Goal: Transaction & Acquisition: Purchase product/service

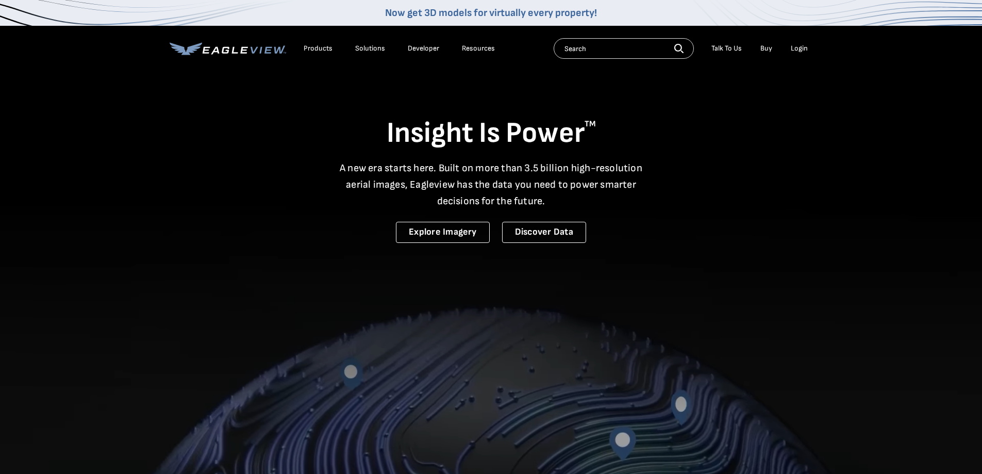
click at [800, 47] on div "Login" at bounding box center [798, 48] width 17 height 9
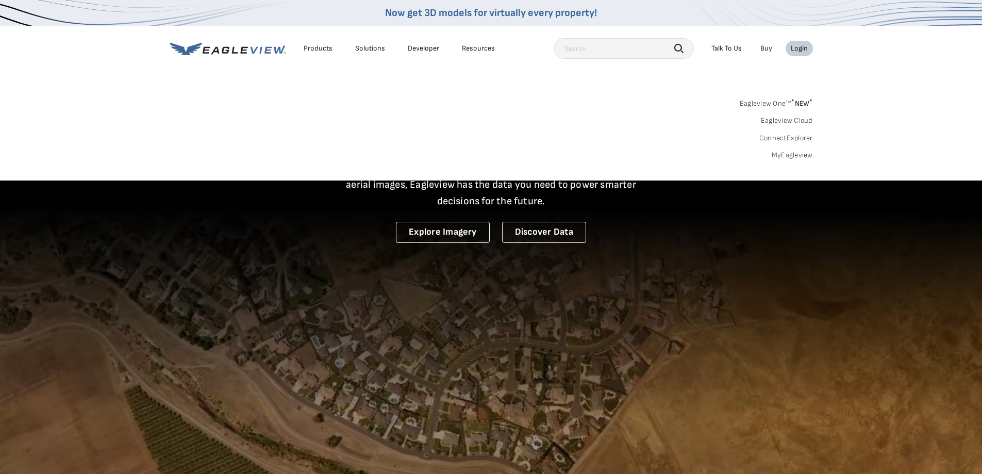
click at [794, 155] on link "MyEagleview" at bounding box center [791, 154] width 41 height 9
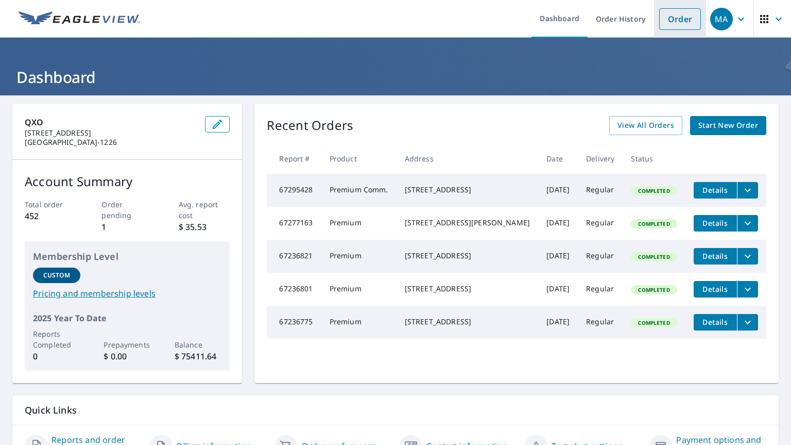
click at [673, 16] on link "Order" at bounding box center [681, 19] width 42 height 22
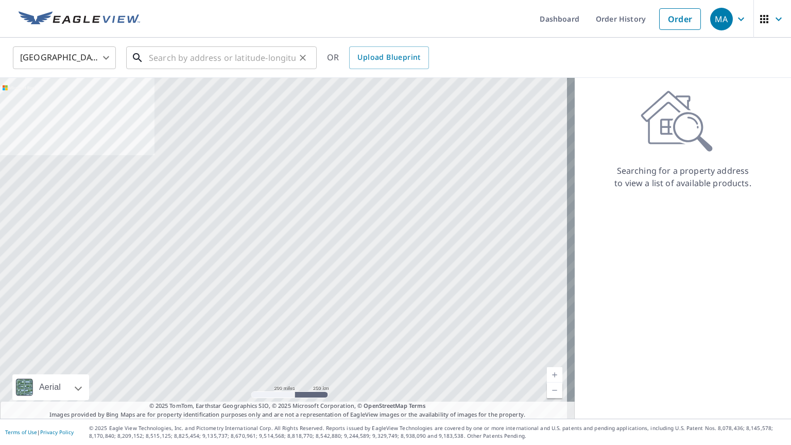
click at [270, 60] on input "text" at bounding box center [222, 57] width 147 height 29
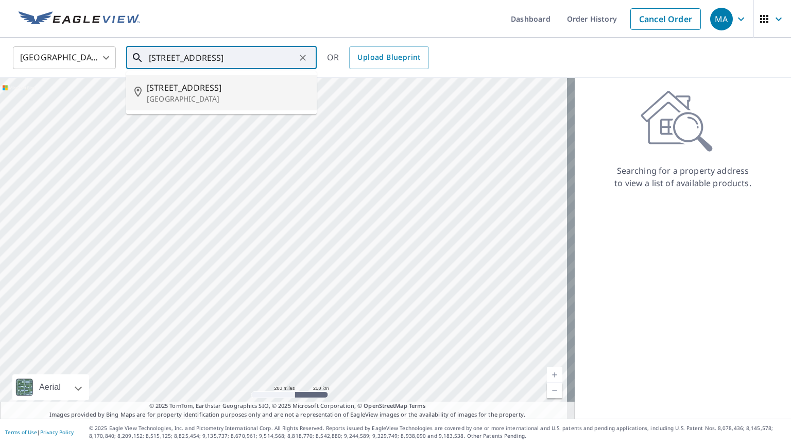
click at [170, 88] on span "39 Highland Ave" at bounding box center [228, 87] width 162 height 12
type input "39 Highland Ave Marmora, NJ 08223"
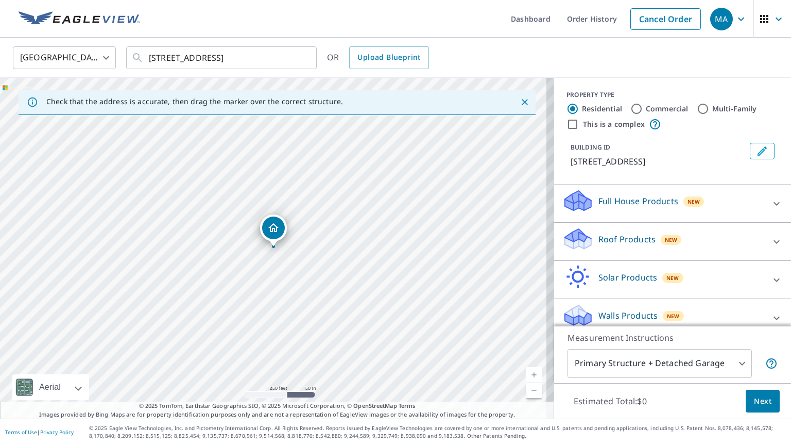
click at [631, 241] on p "Roof Products" at bounding box center [627, 239] width 57 height 12
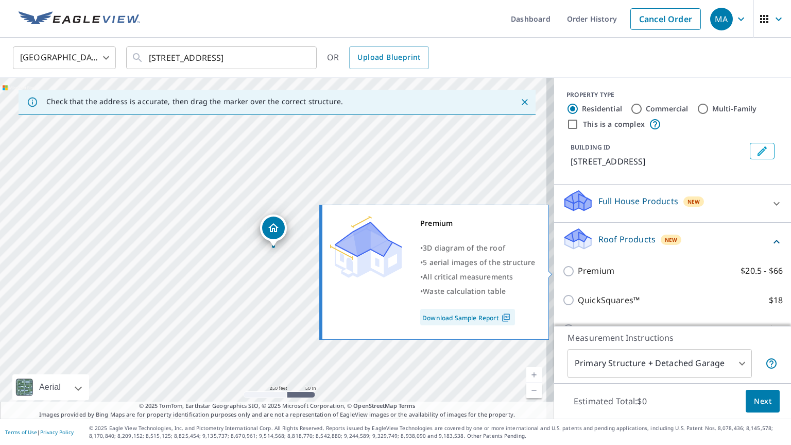
click at [613, 272] on label "Premium $20.5 - $66" at bounding box center [680, 270] width 205 height 13
click at [578, 272] on input "Premium $20.5 - $66" at bounding box center [570, 271] width 15 height 12
checkbox input "true"
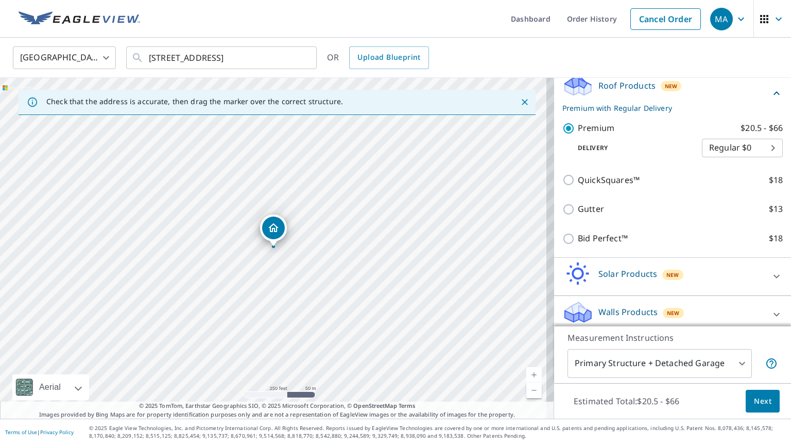
scroll to position [160, 0]
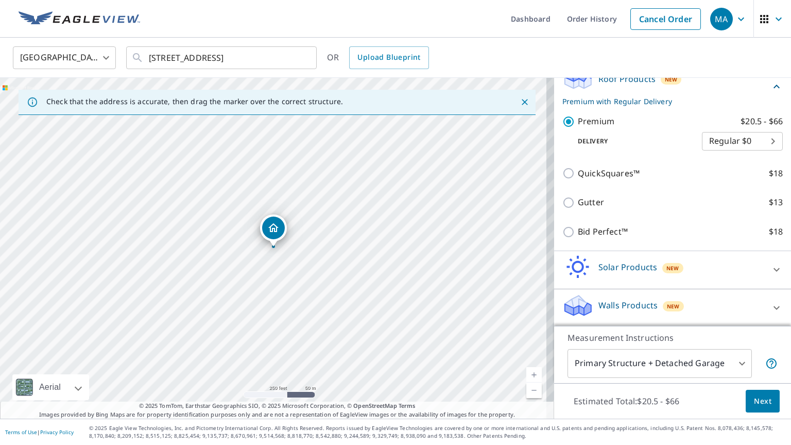
click at [754, 399] on span "Next" at bounding box center [763, 401] width 18 height 13
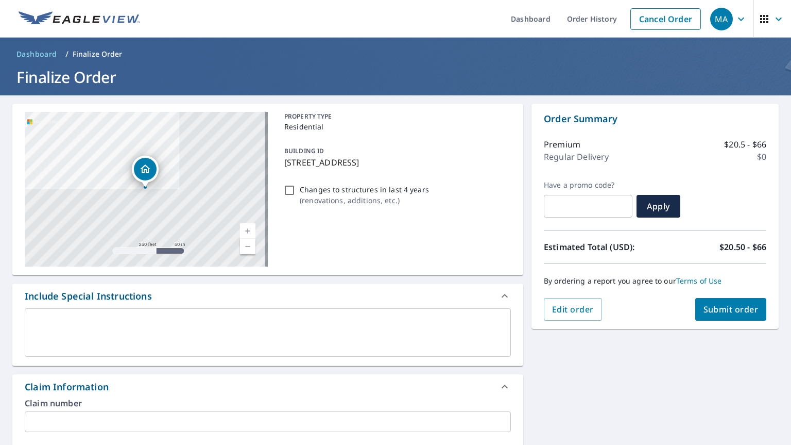
scroll to position [206, 0]
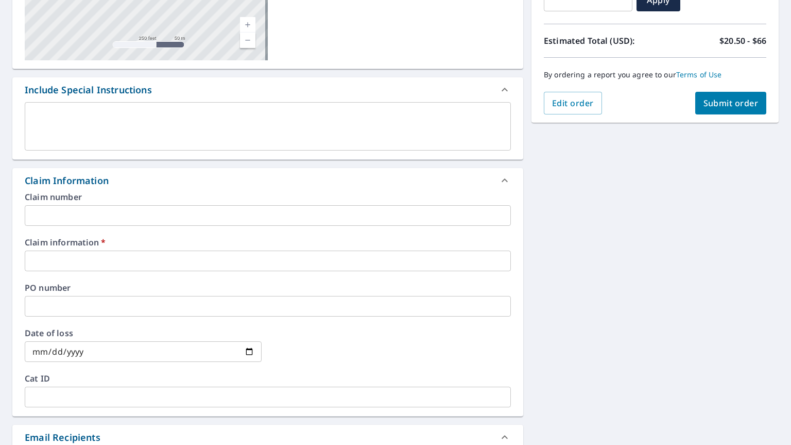
click at [128, 260] on input "text" at bounding box center [268, 260] width 486 height 21
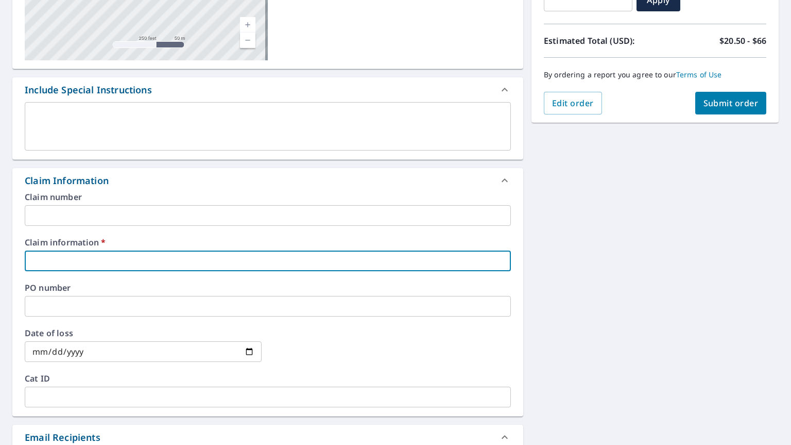
type input "Action Creation"
checkbox input "true"
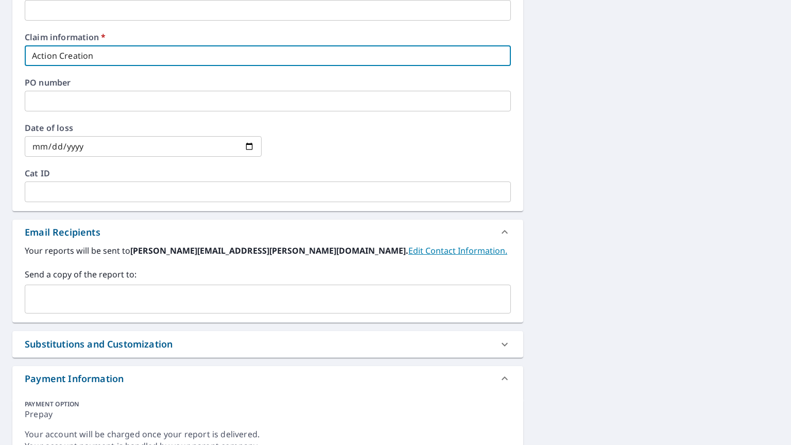
scroll to position [412, 0]
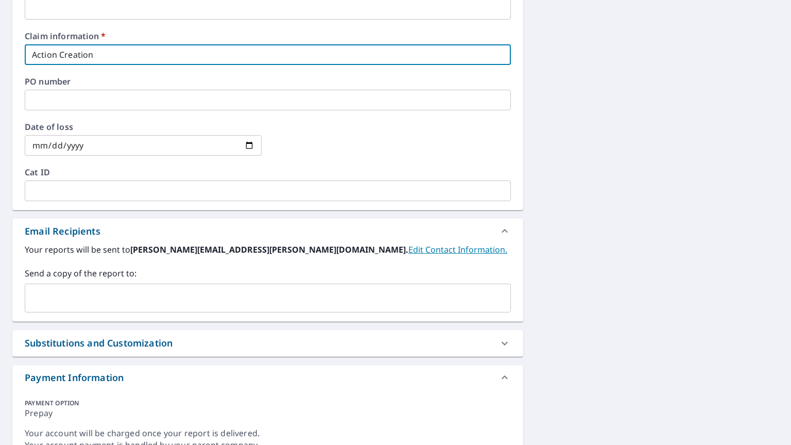
click at [102, 285] on div "​" at bounding box center [268, 297] width 486 height 29
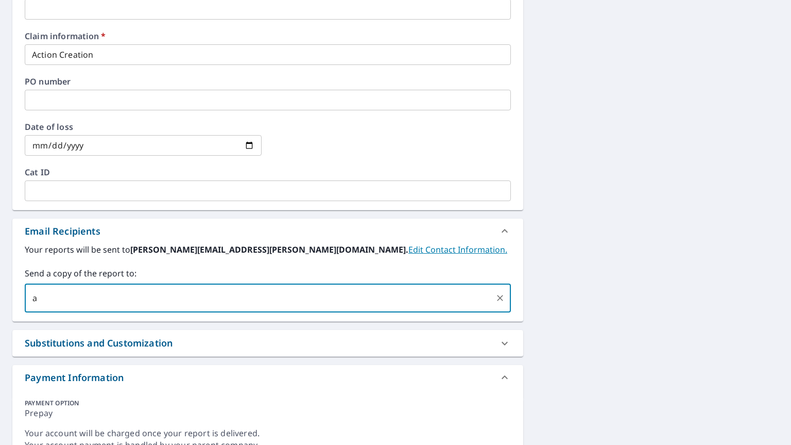
type input "a"
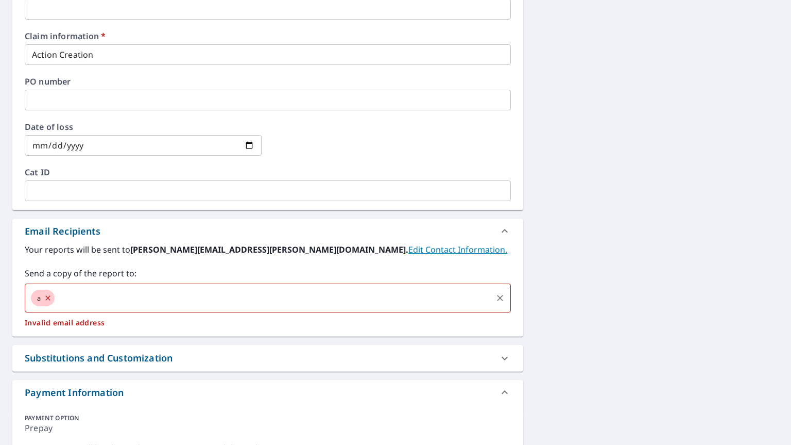
click at [109, 294] on input "text" at bounding box center [273, 298] width 435 height 20
checkbox input "true"
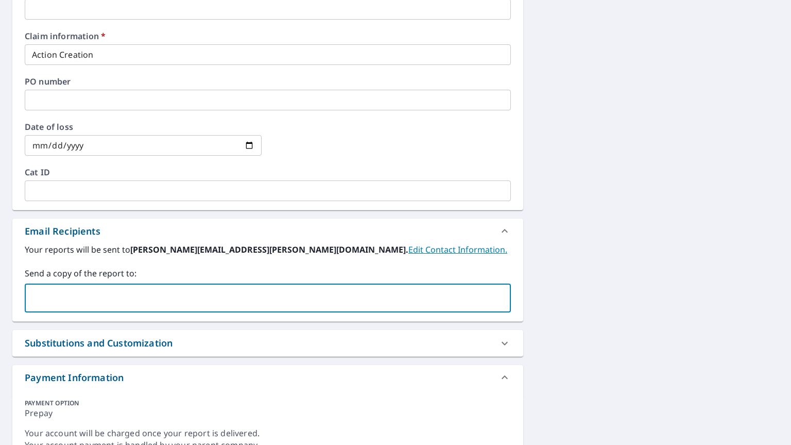
paste input "anthony@actioncreations.net"
type input "anthony@actioncreations.net"
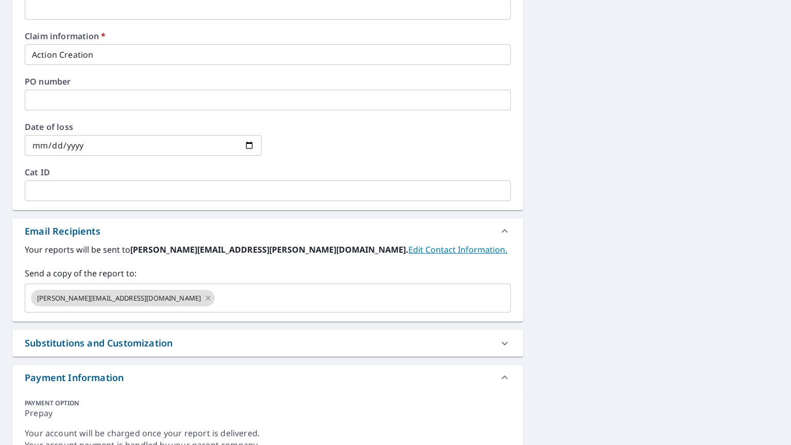
drag, startPoint x: 550, startPoint y: 177, endPoint x: 543, endPoint y: 179, distance: 7.5
click at [550, 177] on div "39 Highland Ave Marmora, NJ 08223 Aerial Road A standard road map Aerial A deta…" at bounding box center [395, 75] width 791 height 785
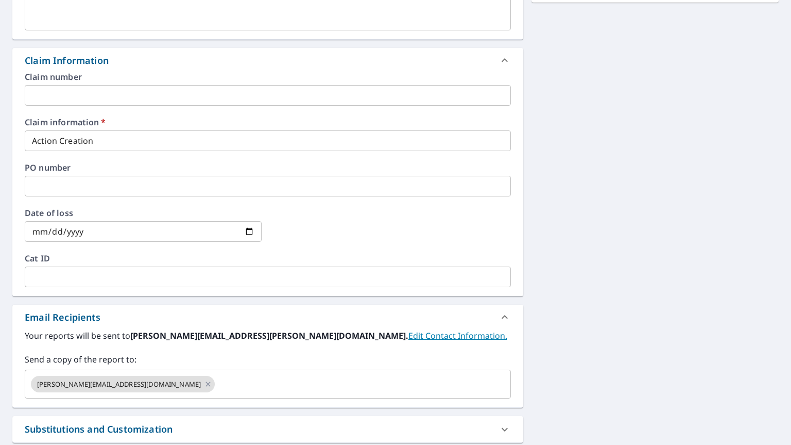
scroll to position [103, 0]
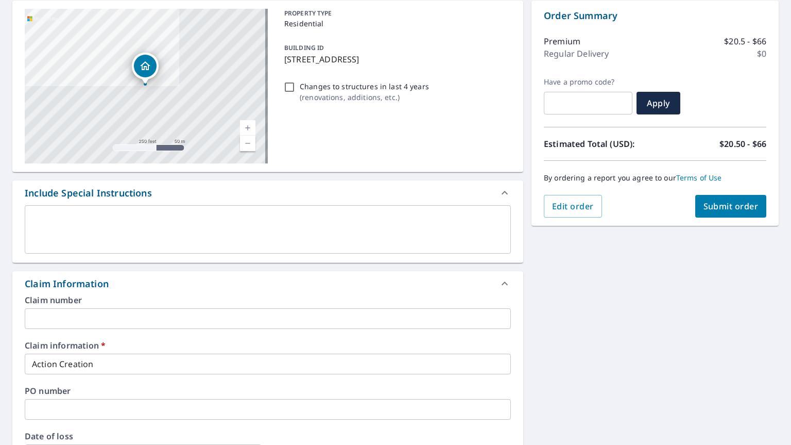
click at [707, 207] on span "Submit order" at bounding box center [731, 205] width 55 height 11
checkbox input "true"
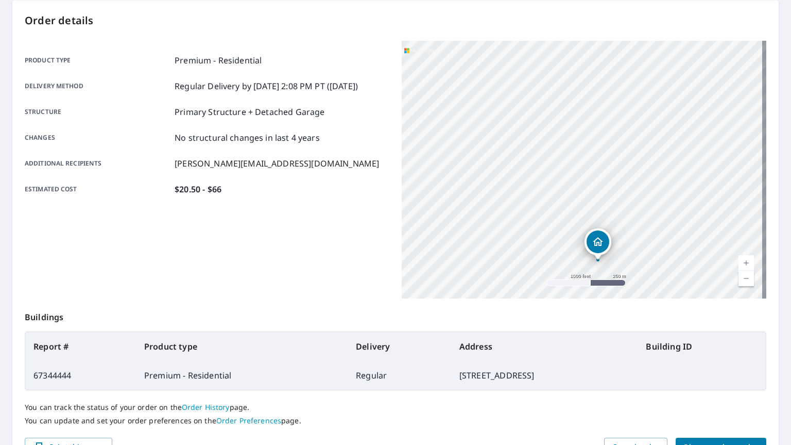
scroll to position [161, 0]
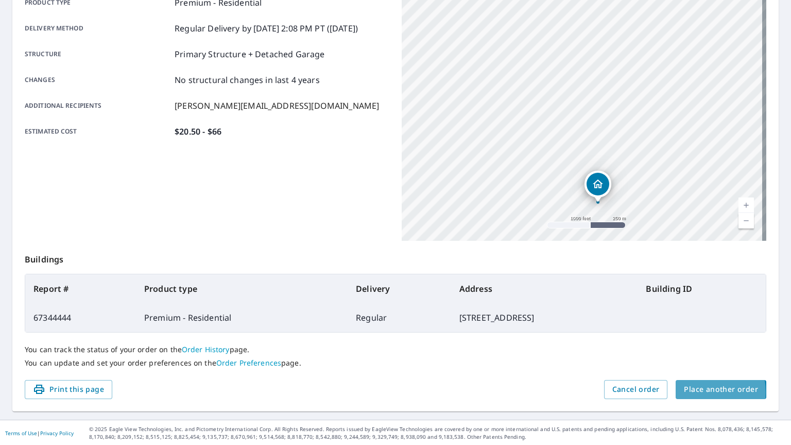
click at [688, 391] on span "Place another order" at bounding box center [721, 389] width 74 height 13
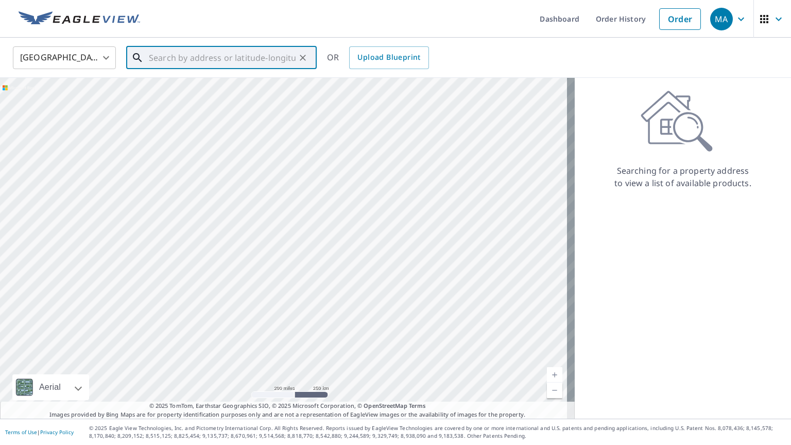
click at [289, 63] on input "text" at bounding box center [222, 57] width 147 height 29
click at [179, 87] on span "301 56th St" at bounding box center [228, 87] width 162 height 12
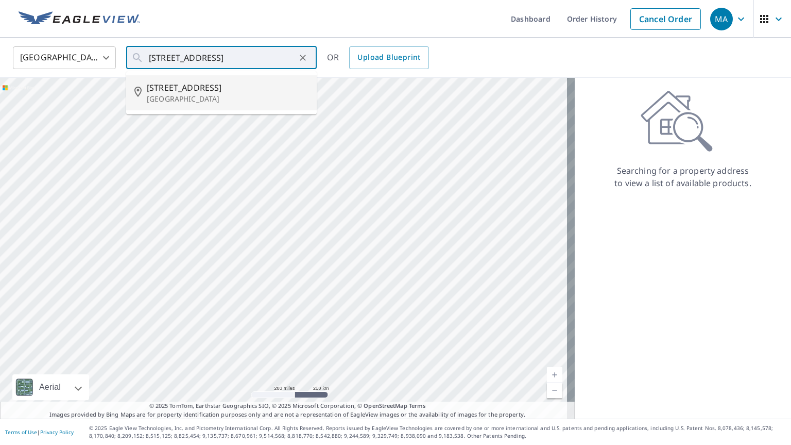
type input "301 56th St Sea Isle City, NJ 08243"
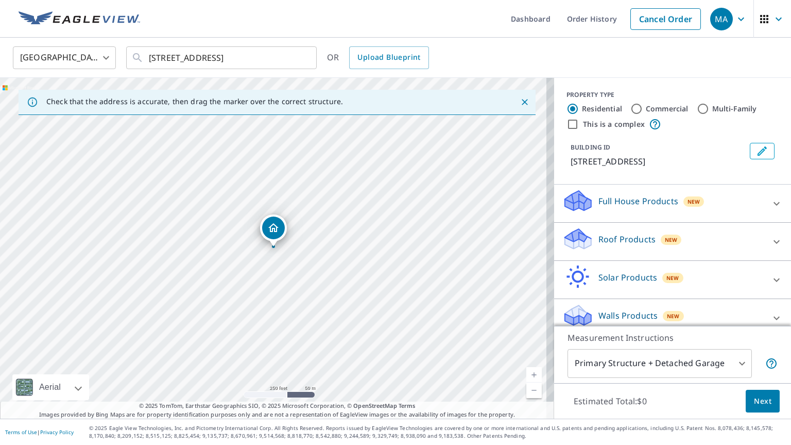
click at [651, 252] on div "Roof Products New" at bounding box center [664, 241] width 202 height 29
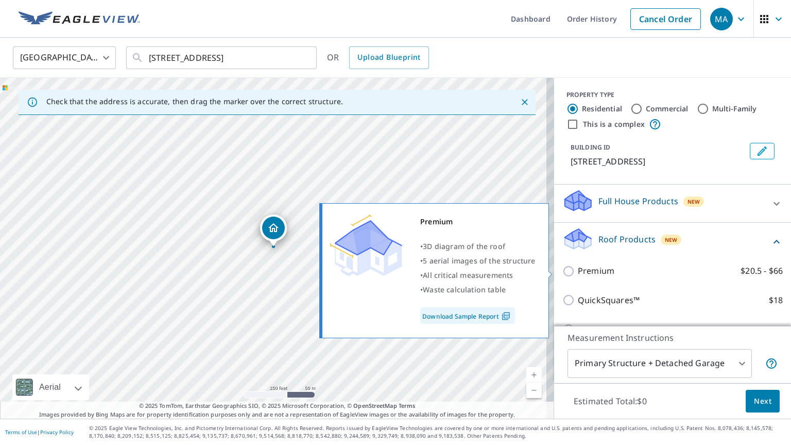
click at [622, 275] on label "Premium $20.5 - $66" at bounding box center [680, 270] width 205 height 13
click at [578, 275] on input "Premium $20.5 - $66" at bounding box center [570, 271] width 15 height 12
checkbox input "true"
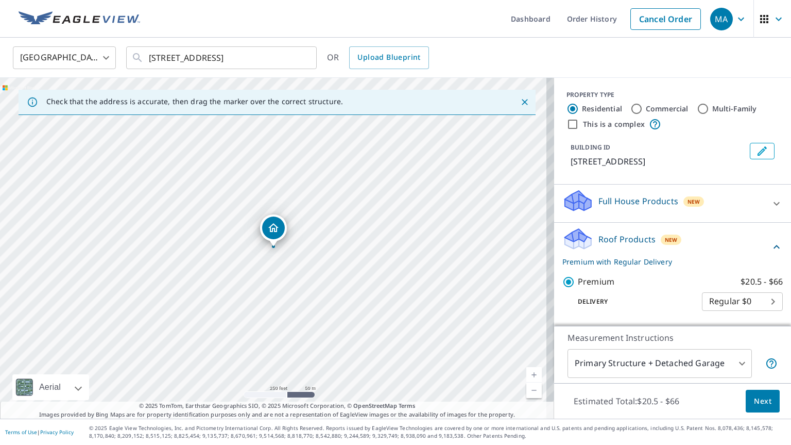
click at [754, 401] on span "Next" at bounding box center [763, 401] width 18 height 13
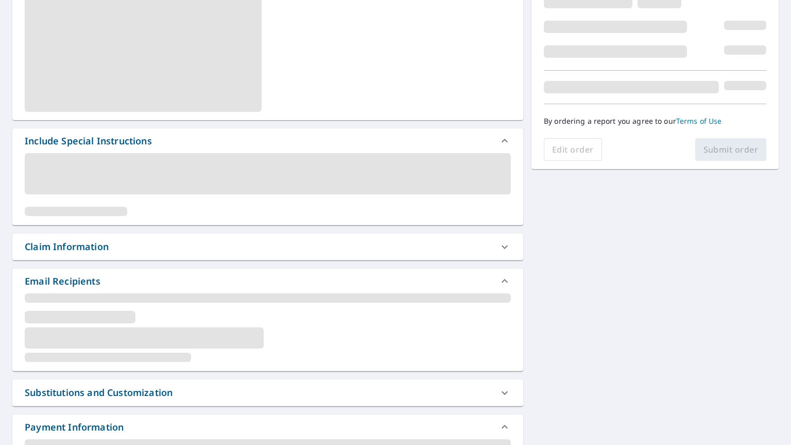
scroll to position [258, 0]
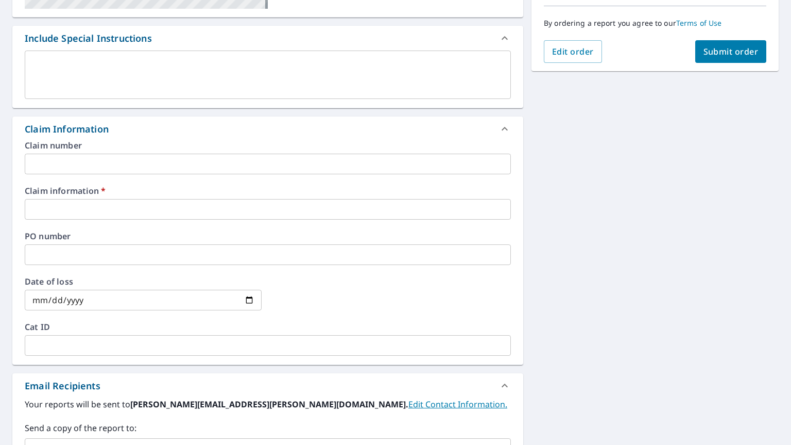
click at [92, 202] on input "text" at bounding box center [268, 209] width 486 height 21
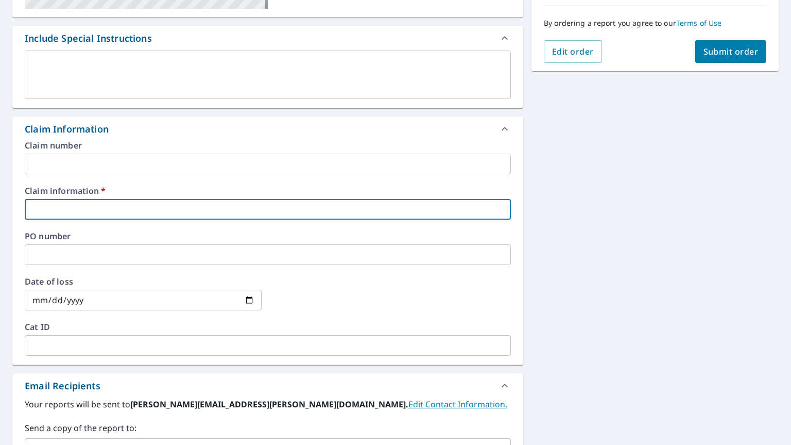
type input "Action Creation"
checkbox input "true"
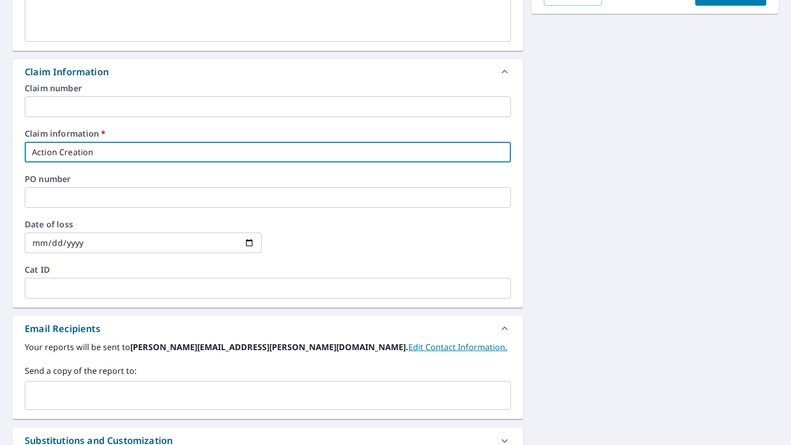
scroll to position [412, 0]
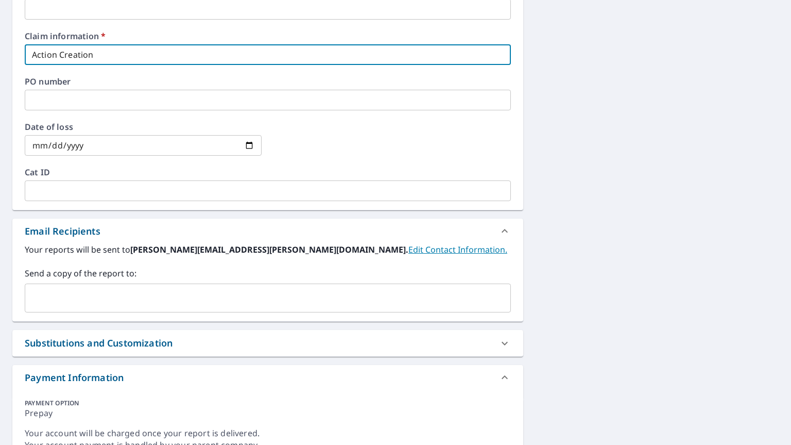
click at [82, 308] on div "​" at bounding box center [268, 297] width 486 height 29
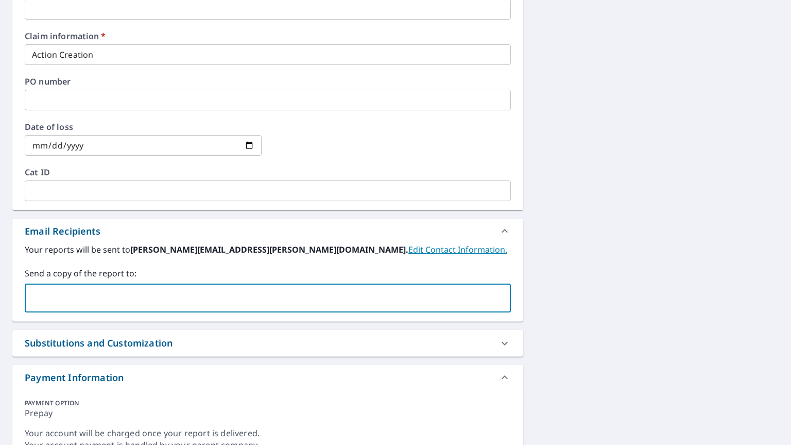
paste input "anthony@actioncreations.net"
type input "anthony@actioncreations.net"
click at [592, 195] on div "301 56th St Sea Isle City, NJ 08243 Aerial Road A standard road map Aerial A de…" at bounding box center [395, 75] width 791 height 785
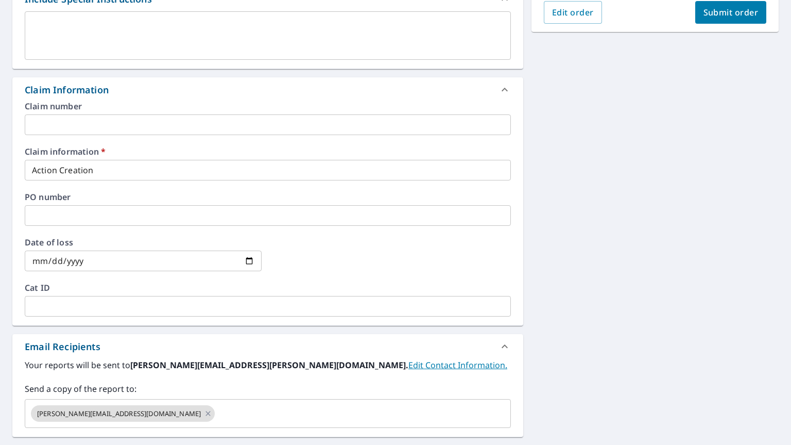
scroll to position [155, 0]
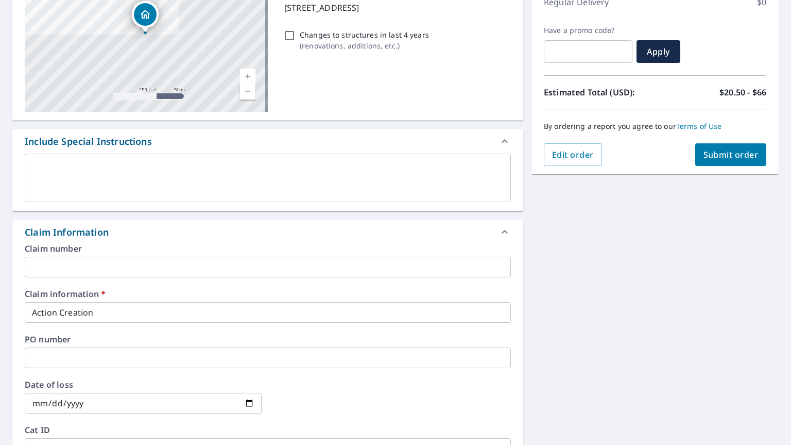
click at [720, 155] on span "Submit order" at bounding box center [731, 154] width 55 height 11
checkbox input "true"
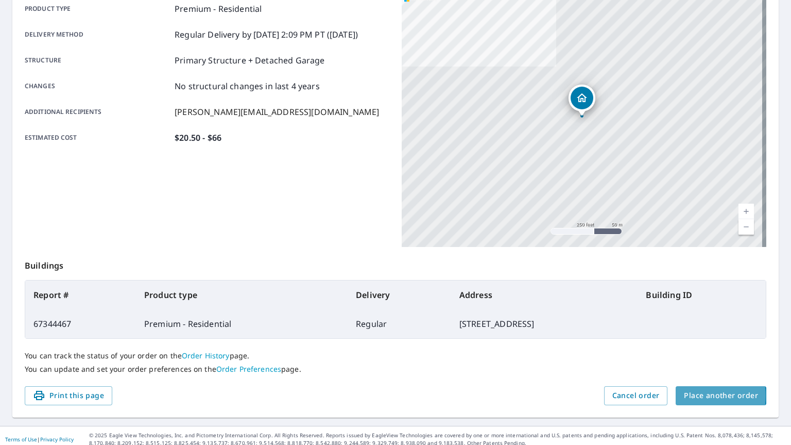
click at [684, 395] on span "Place another order" at bounding box center [721, 395] width 74 height 13
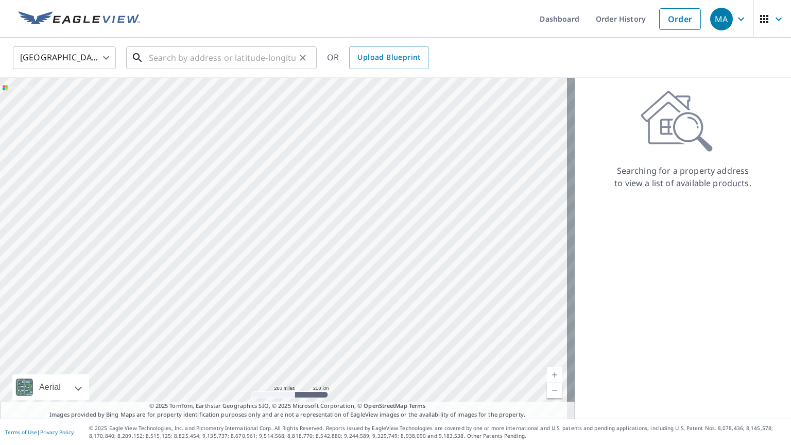
click at [249, 59] on input "text" at bounding box center [222, 57] width 147 height 29
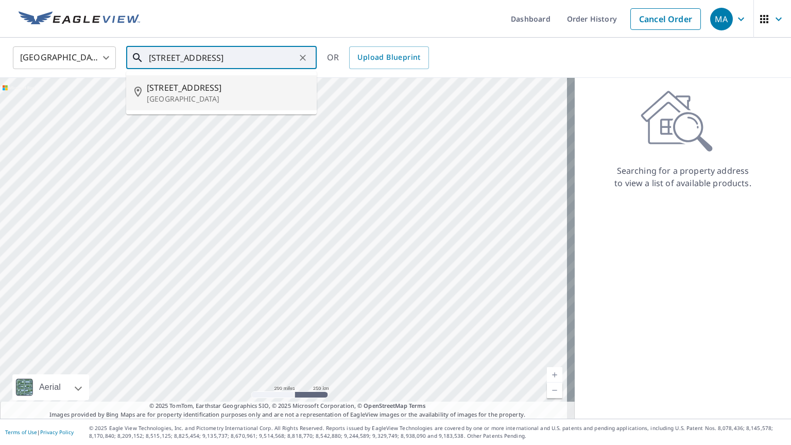
click at [191, 88] on span "1733 Bay Ave" at bounding box center [228, 87] width 162 height 12
type input "1733 Bay Ave Ocean City, NJ 08226"
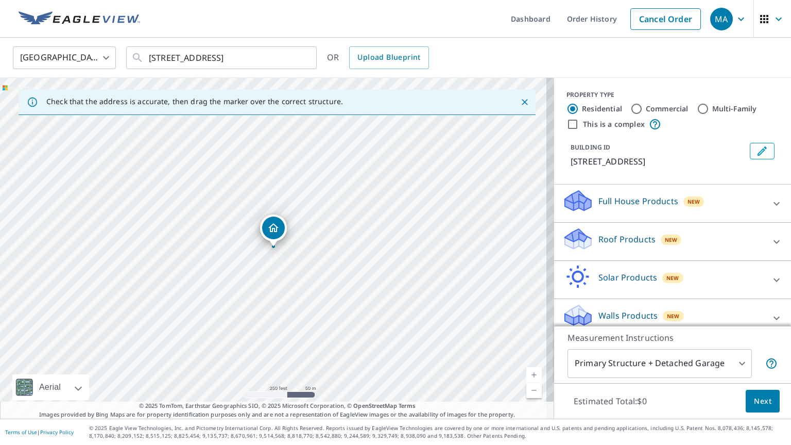
drag, startPoint x: 614, startPoint y: 238, endPoint x: 608, endPoint y: 239, distance: 5.9
click at [614, 239] on p "Roof Products" at bounding box center [627, 239] width 57 height 12
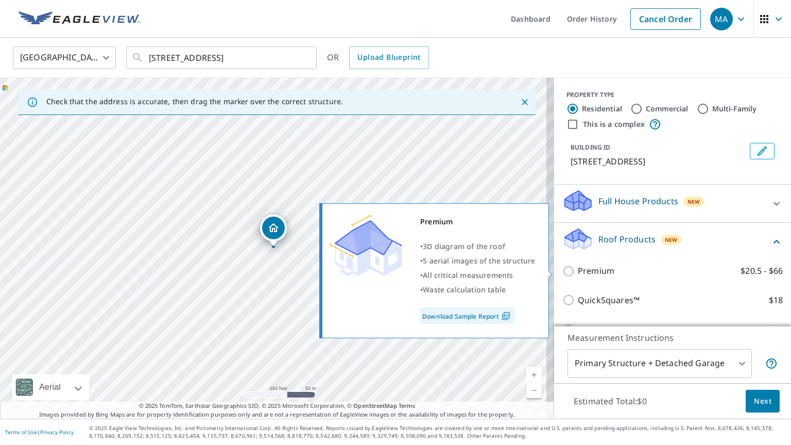
click at [605, 270] on p "Premium" at bounding box center [596, 270] width 37 height 13
click at [578, 270] on input "Premium $20.5 - $66" at bounding box center [570, 271] width 15 height 12
checkbox input "true"
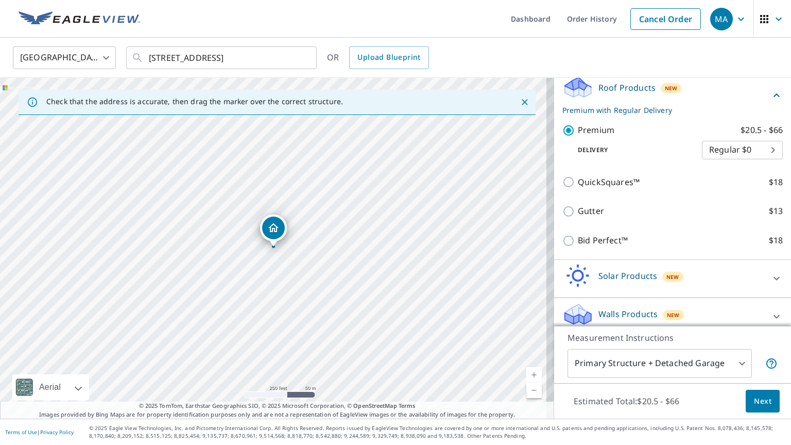
scroll to position [160, 0]
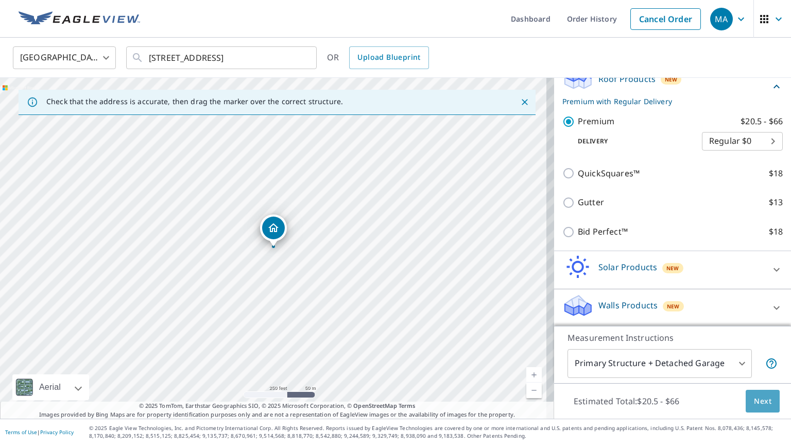
click at [754, 401] on span "Next" at bounding box center [763, 401] width 18 height 13
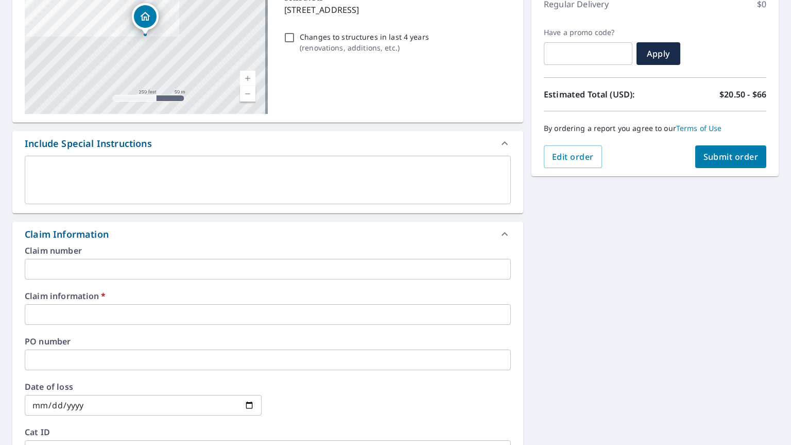
scroll to position [155, 0]
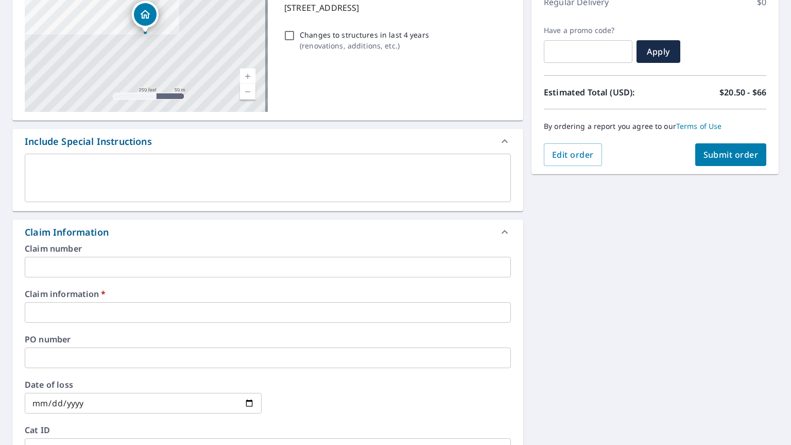
click at [111, 307] on input "text" at bounding box center [268, 312] width 486 height 21
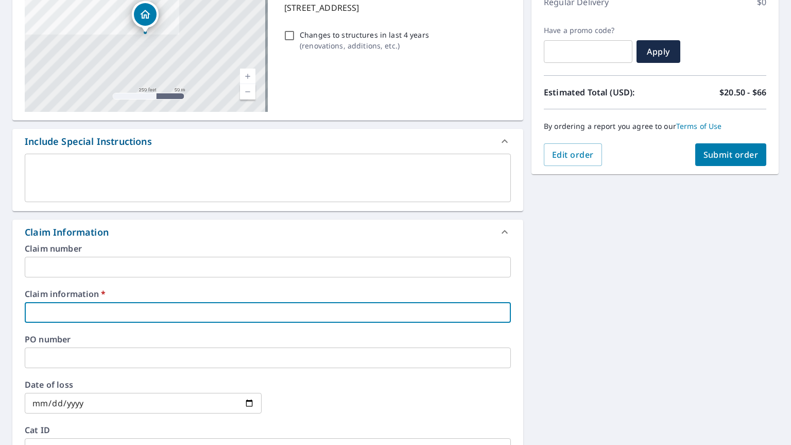
type input "Action Creation"
checkbox input "true"
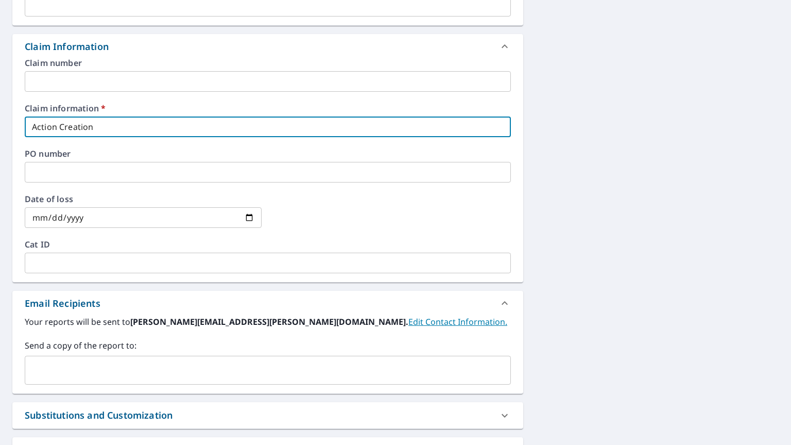
scroll to position [361, 0]
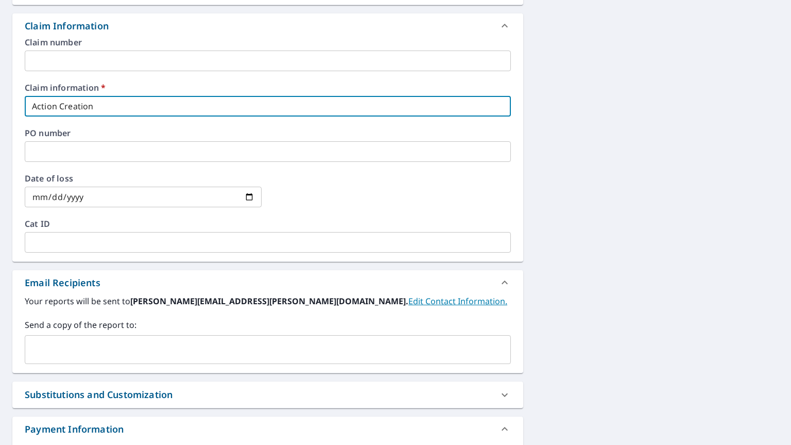
drag, startPoint x: 105, startPoint y: 339, endPoint x: 87, endPoint y: 347, distance: 19.8
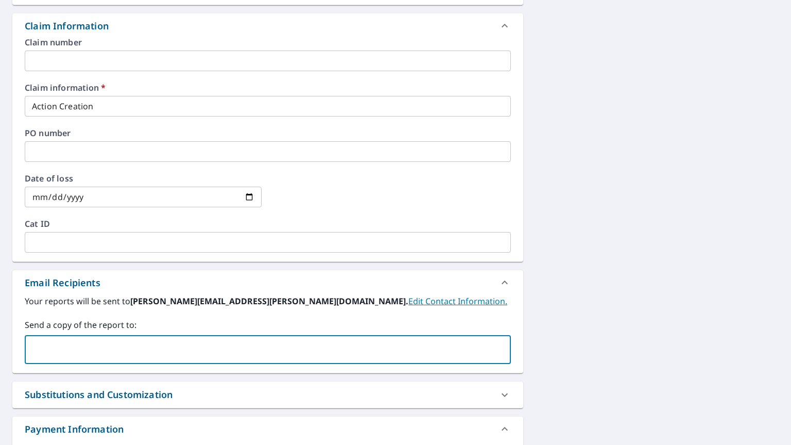
paste input "anthony@actioncreations.net"
type input "anthony@actioncreations.net"
click at [565, 279] on div "1733 Bay Ave Ocean City, NJ 08226 Aerial Road A standard road map Aerial A deta…" at bounding box center [395, 127] width 791 height 785
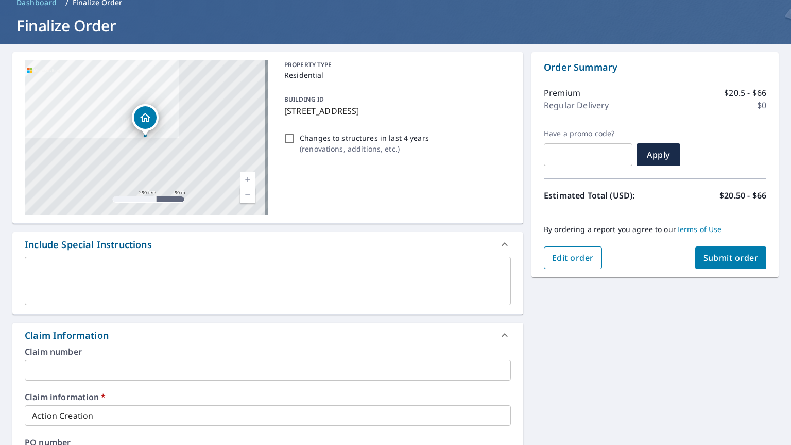
scroll to position [52, 0]
click at [708, 259] on span "Submit order" at bounding box center [731, 257] width 55 height 11
checkbox input "true"
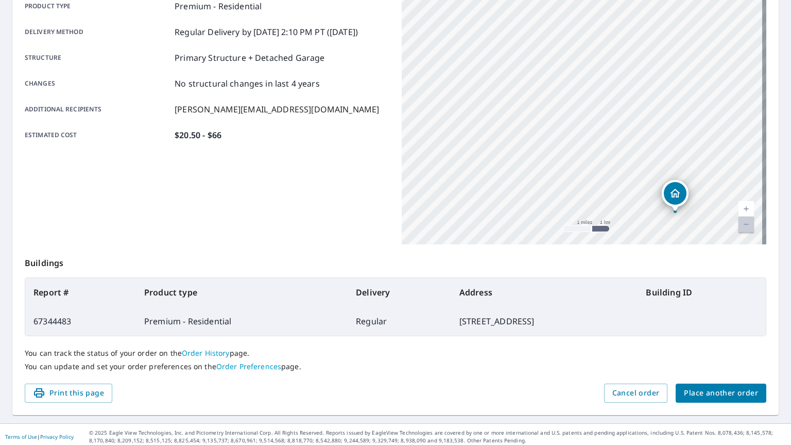
scroll to position [161, 0]
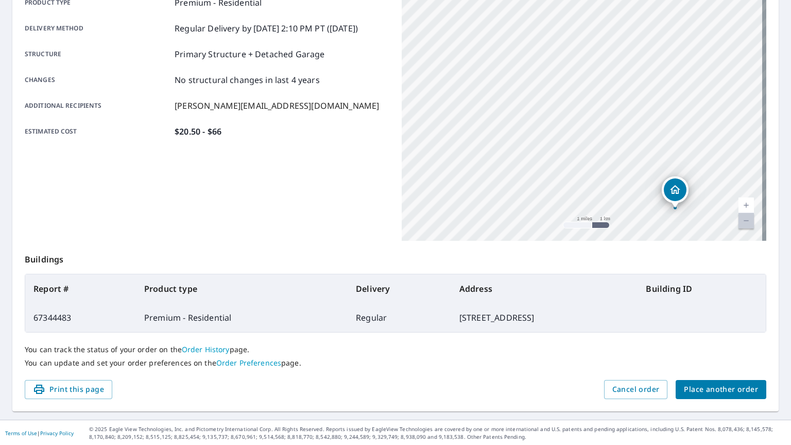
click at [709, 392] on span "Place another order" at bounding box center [721, 389] width 74 height 13
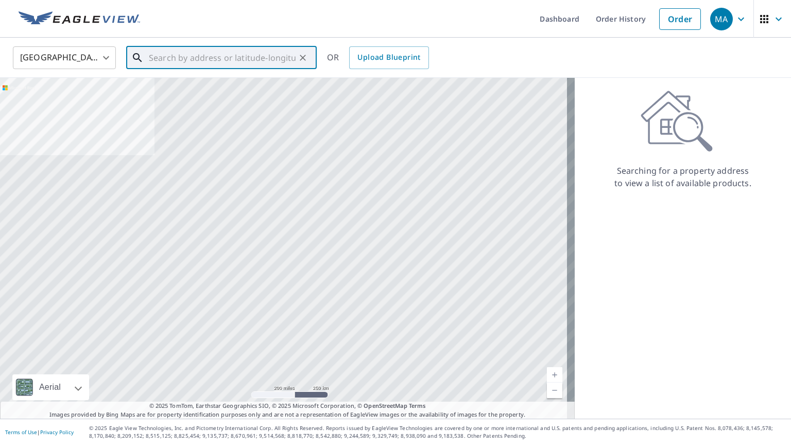
click at [272, 63] on input "text" at bounding box center [222, 57] width 147 height 29
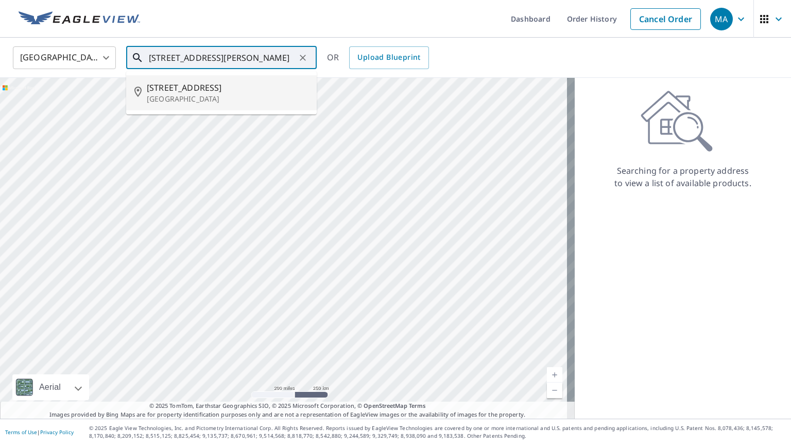
click at [188, 94] on p "Somers Point, NJ 08244" at bounding box center [228, 99] width 162 height 10
type input "301 Bliss Ave Somers Point, NJ 08244"
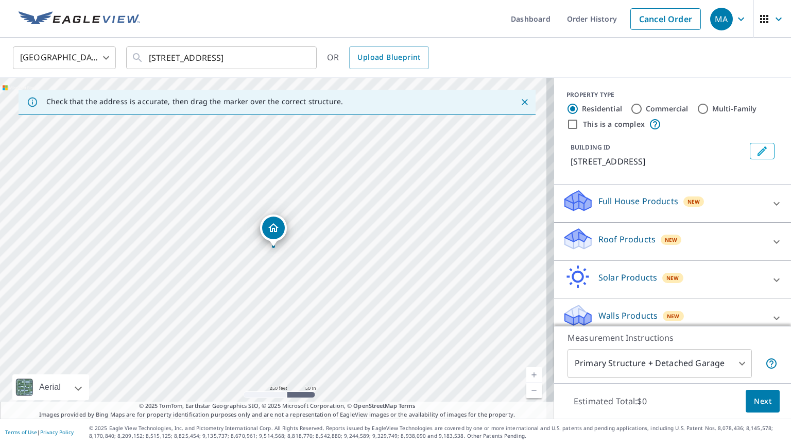
click at [653, 251] on div "Roof Products New" at bounding box center [664, 241] width 202 height 29
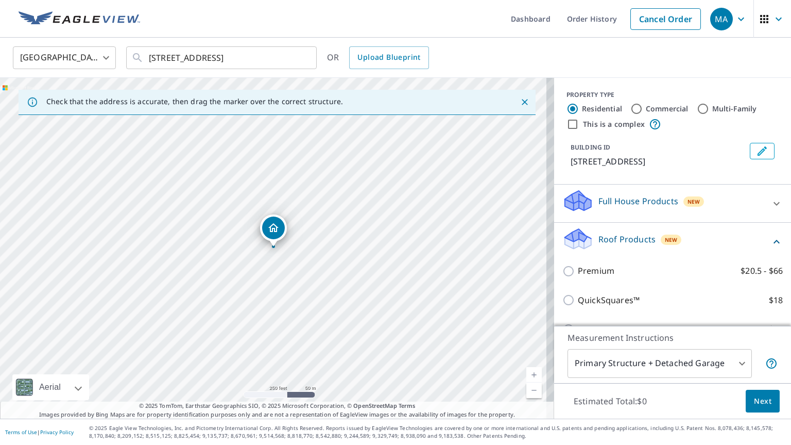
click at [626, 277] on div "Premium $20.5 - $66" at bounding box center [673, 270] width 221 height 29
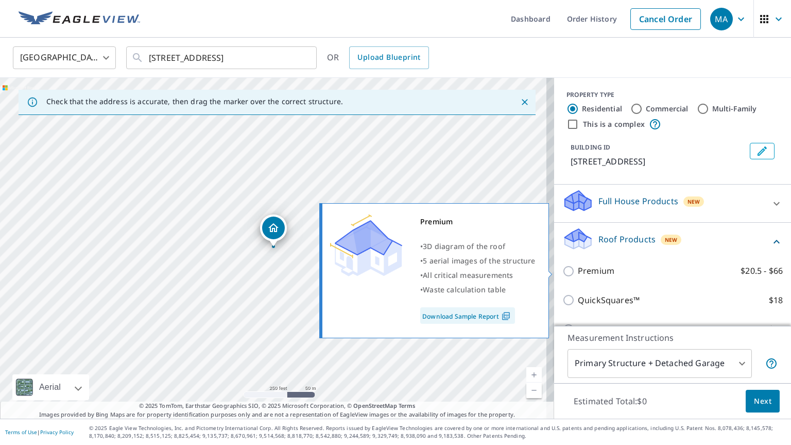
click at [578, 267] on p "Premium" at bounding box center [596, 270] width 37 height 13
click at [577, 267] on input "Premium $20.5 - $66" at bounding box center [570, 271] width 15 height 12
checkbox input "true"
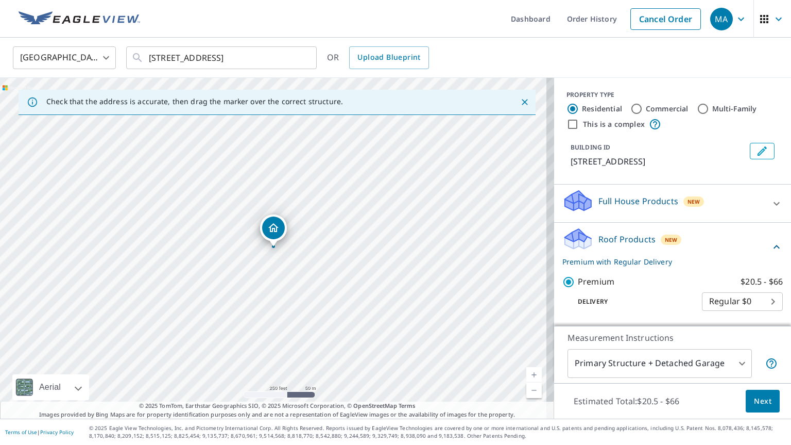
click at [754, 403] on span "Next" at bounding box center [763, 401] width 18 height 13
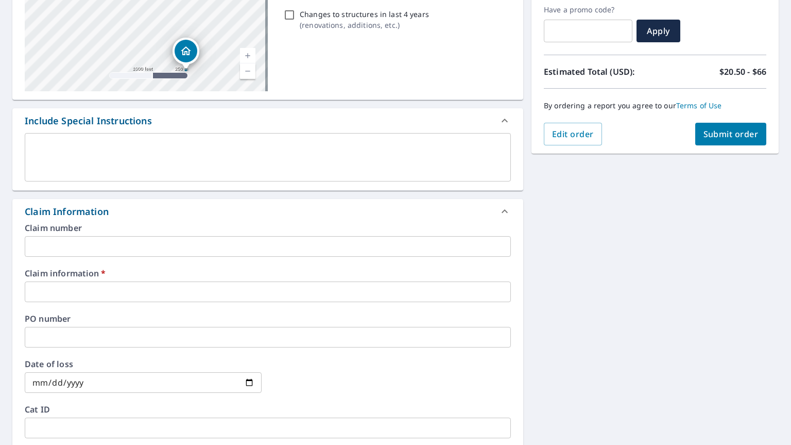
scroll to position [309, 0]
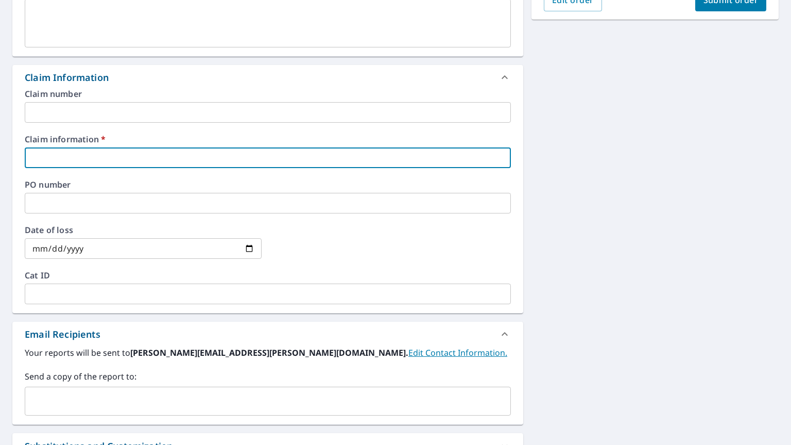
click at [125, 160] on input "text" at bounding box center [268, 157] width 486 height 21
type input "Action Creation"
checkbox input "true"
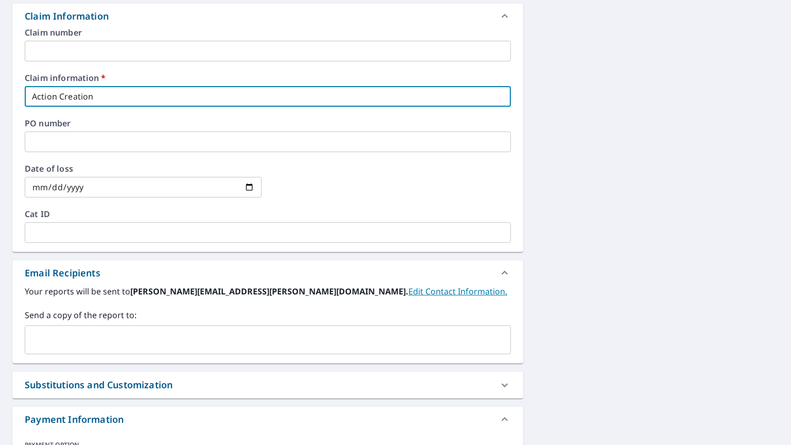
scroll to position [412, 0]
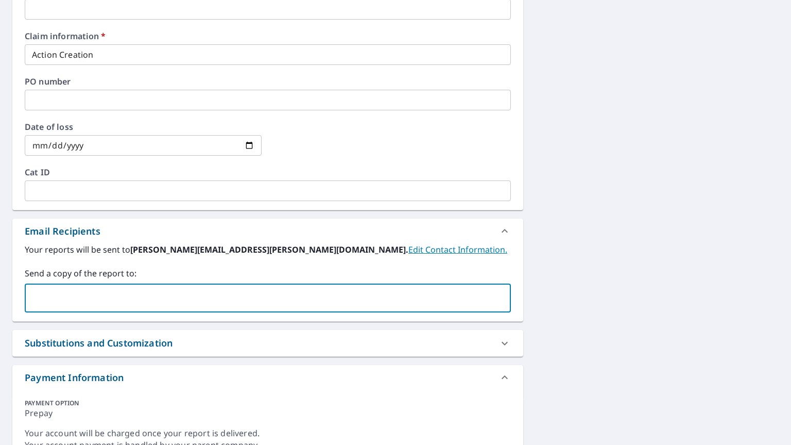
paste input "anthony@actioncreations.net"
type input "anthony@actioncreations.net"
click at [608, 188] on div "301 Bliss Ave Somers Point, NJ 08244 Aerial Road A standard road map Aerial A d…" at bounding box center [395, 75] width 791 height 785
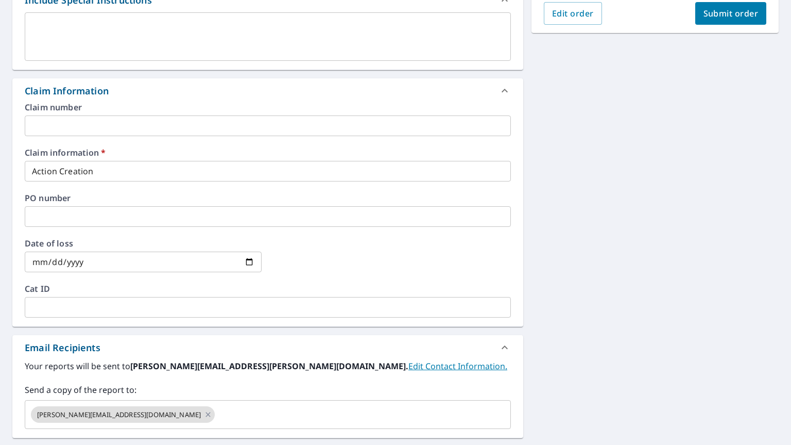
scroll to position [155, 0]
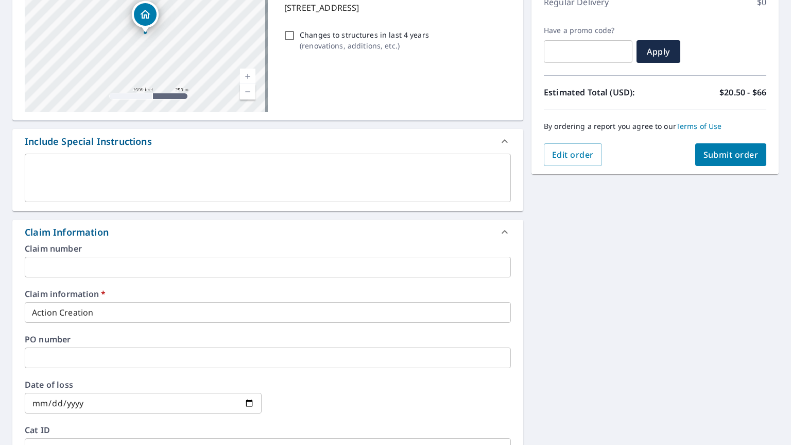
click at [724, 153] on span "Submit order" at bounding box center [731, 154] width 55 height 11
checkbox input "true"
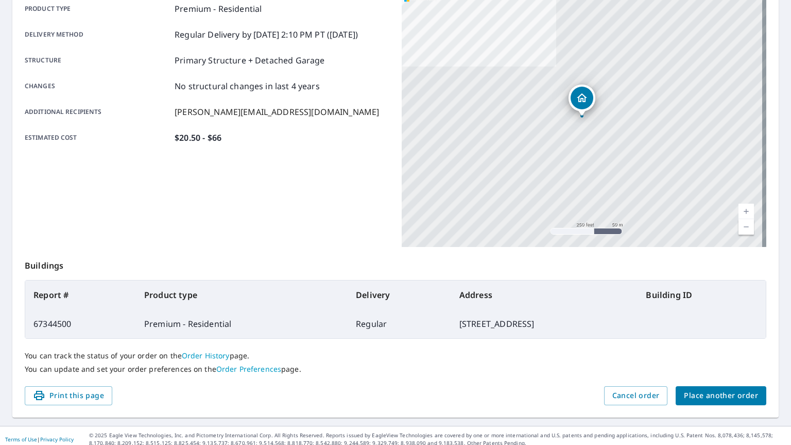
click at [700, 393] on span "Place another order" at bounding box center [721, 395] width 74 height 13
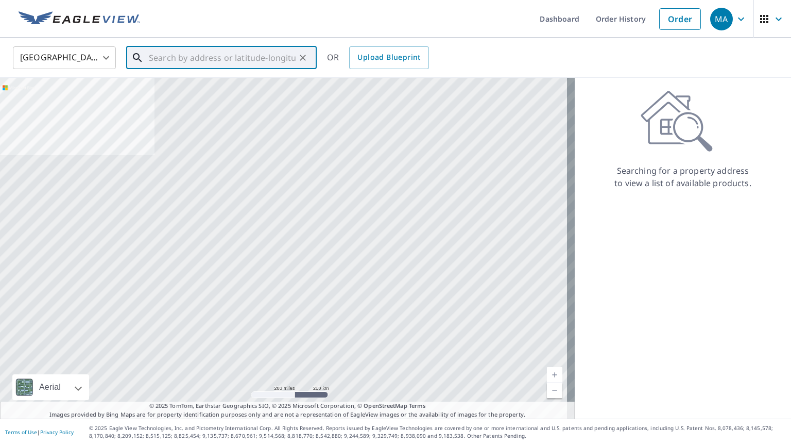
click at [218, 58] on input "text" at bounding box center [222, 57] width 147 height 29
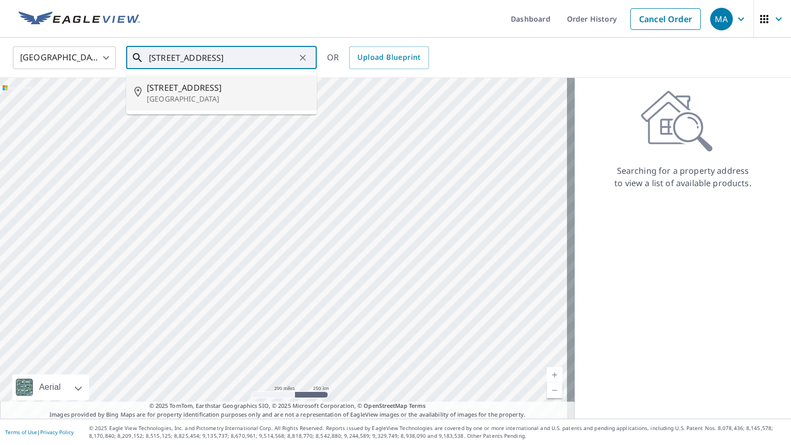
click at [187, 91] on span "3501 S Lincoln Ave" at bounding box center [228, 87] width 162 height 12
type input "3501 S Lincoln Ave Vineland, NJ 08361"
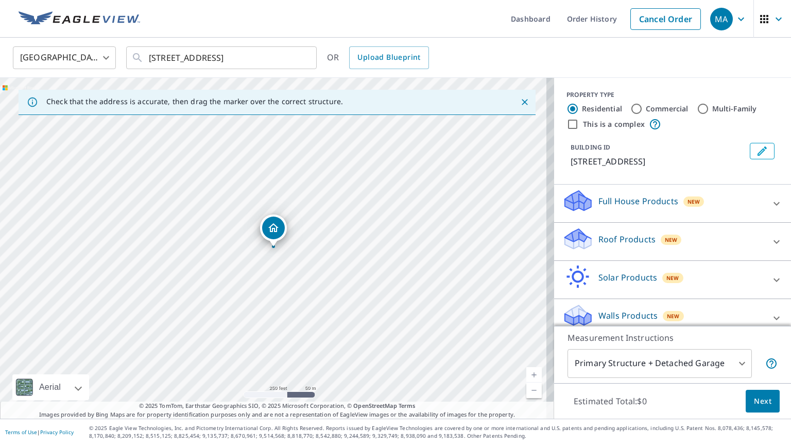
click at [616, 237] on p "Roof Products" at bounding box center [627, 239] width 57 height 12
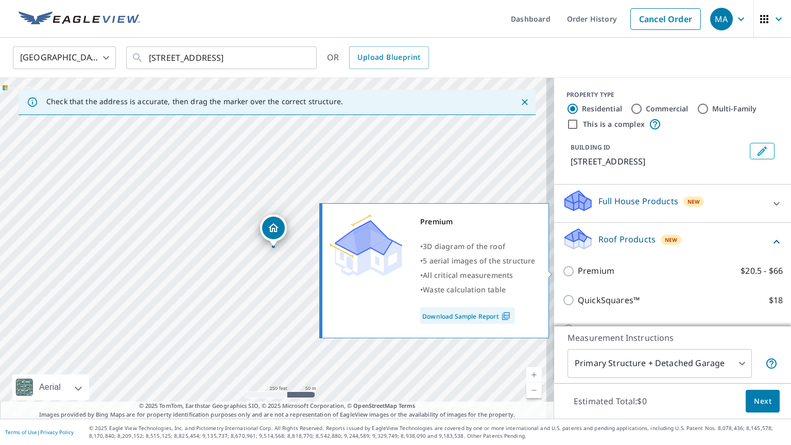
click at [599, 269] on p "Premium" at bounding box center [596, 270] width 37 height 13
click at [578, 269] on input "Premium $20.5 - $66" at bounding box center [570, 271] width 15 height 12
checkbox input "true"
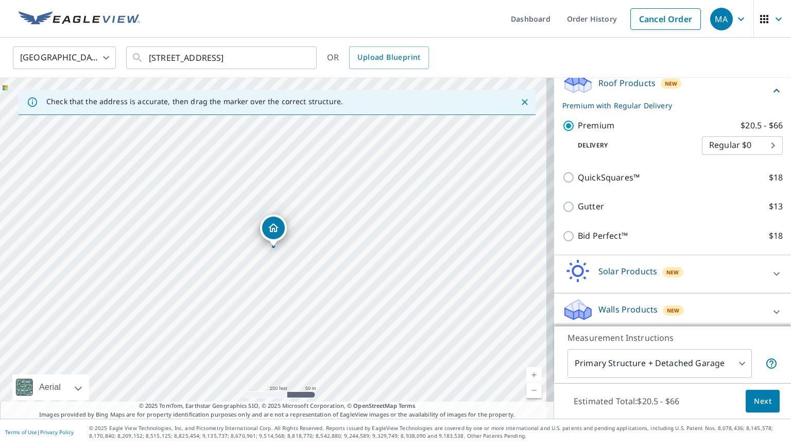
scroll to position [160, 0]
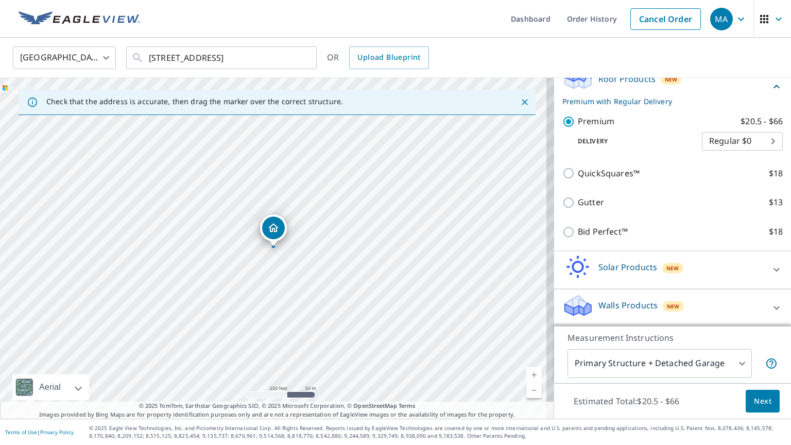
click at [754, 396] on span "Next" at bounding box center [763, 401] width 18 height 13
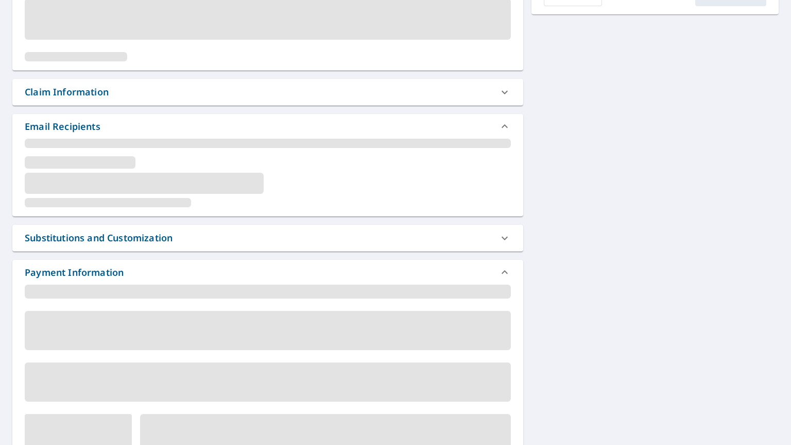
scroll to position [258, 0]
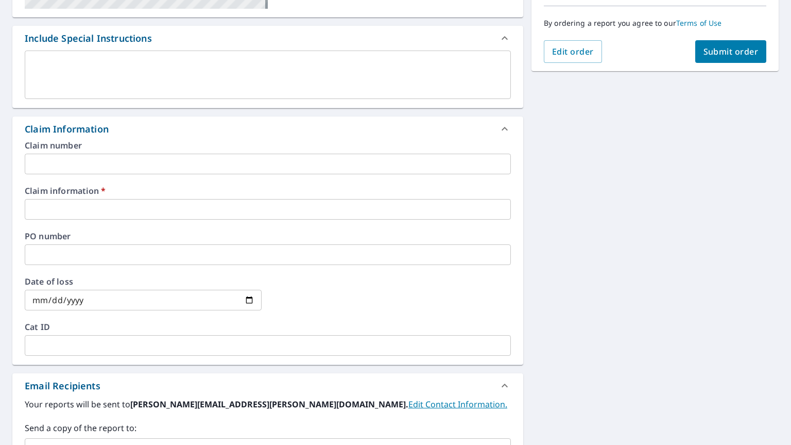
click at [79, 205] on input "text" at bounding box center [268, 209] width 486 height 21
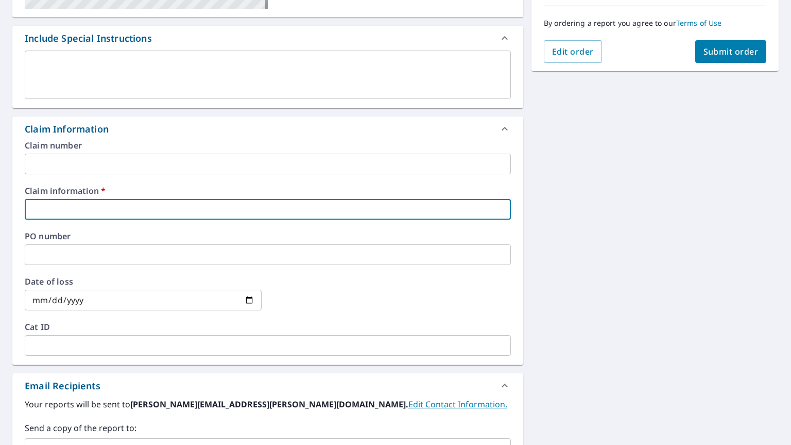
type input "Action Creation"
checkbox input "true"
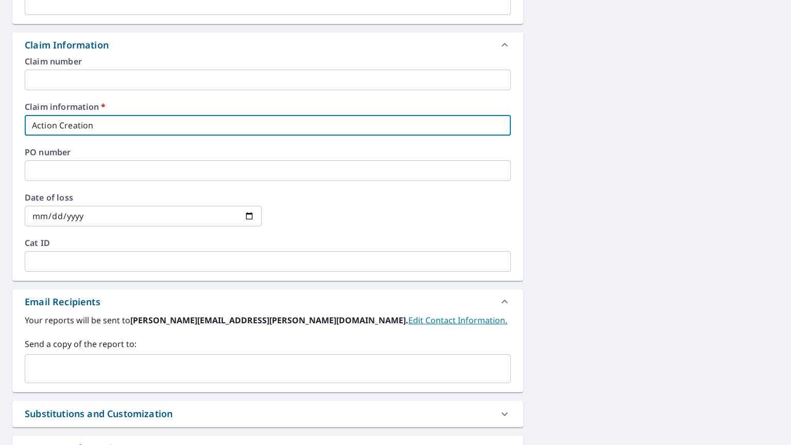
scroll to position [461, 0]
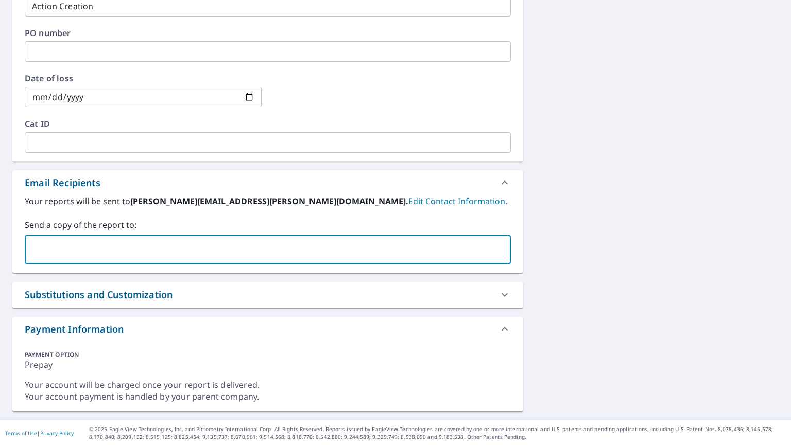
paste input "anthony@actioncreations.net"
type input "anthony@actioncreations.net"
click at [625, 182] on div "3501 S Lincoln Ave Vineland, NJ 08361 Aerial Road A standard road map Aerial A …" at bounding box center [395, 27] width 791 height 785
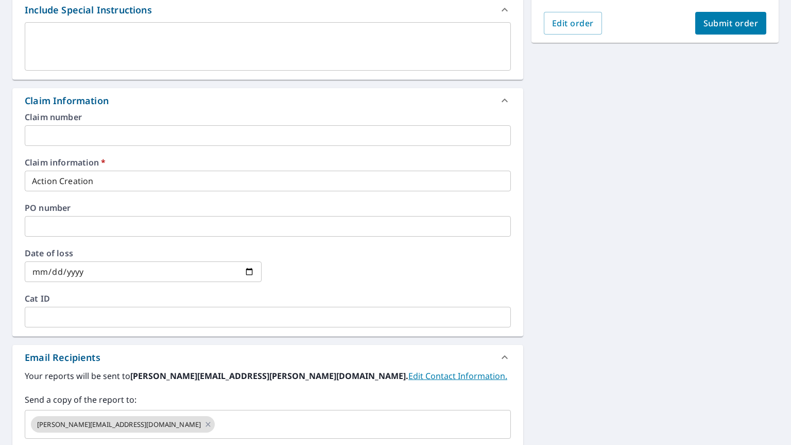
scroll to position [100, 0]
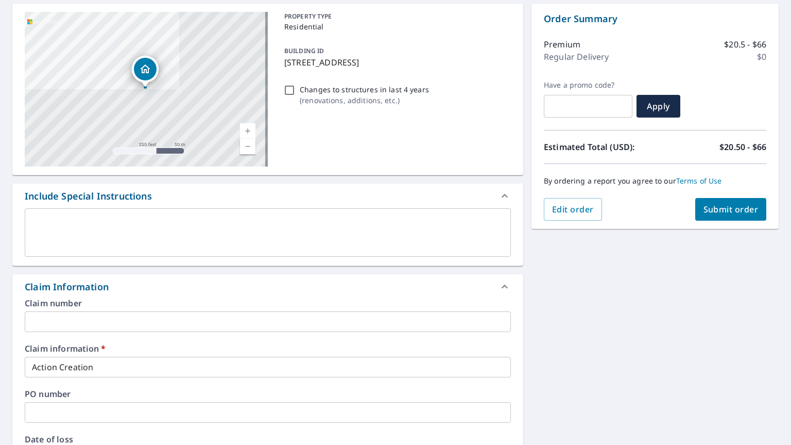
click at [717, 209] on span "Submit order" at bounding box center [731, 209] width 55 height 11
checkbox input "true"
